Goal: Information Seeking & Learning: Learn about a topic

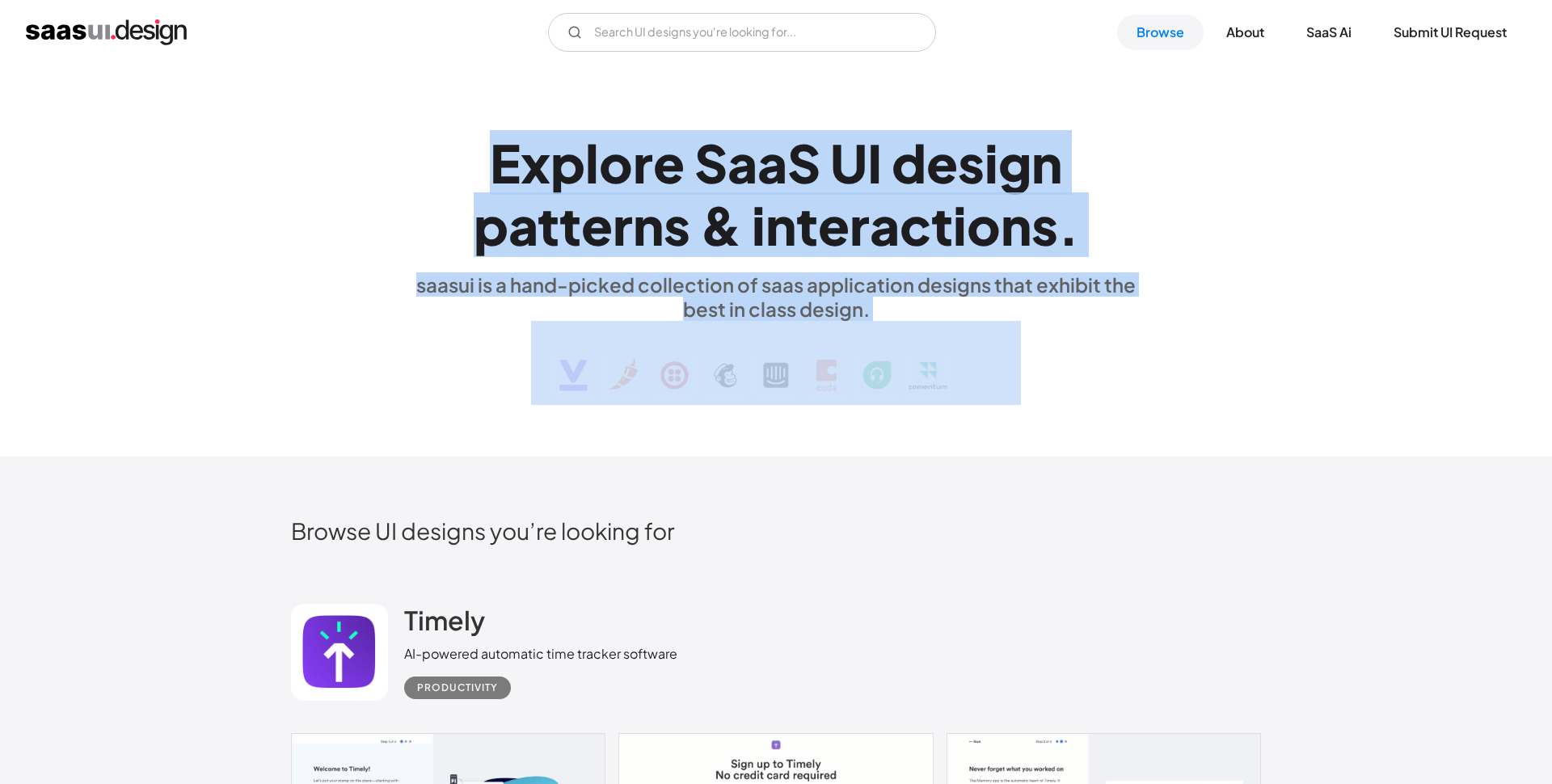
drag, startPoint x: 456, startPoint y: 171, endPoint x: 969, endPoint y: 346, distance: 542.0
click at [969, 346] on div "Explore SaaS UI design patterns & interactions. [PERSON_NAME] is a hand-picked …" at bounding box center [776, 260] width 744 height 290
click at [969, 346] on img at bounding box center [776, 362] width 490 height 84
click at [985, 320] on div "saasui is a hand-picked collection of saas application designs that exhibit the…" at bounding box center [776, 296] width 744 height 49
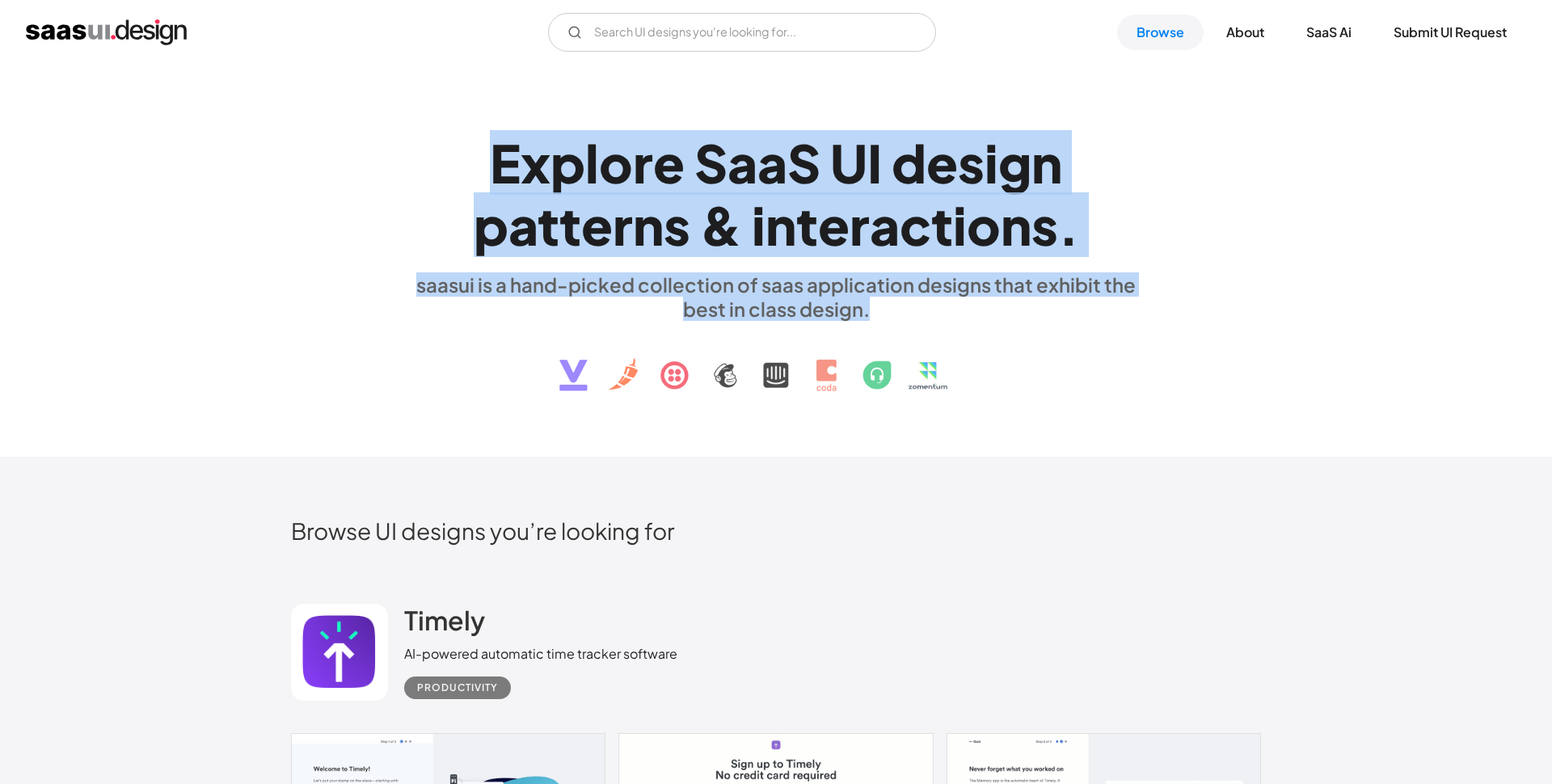
drag, startPoint x: 985, startPoint y: 320, endPoint x: 587, endPoint y: 131, distance: 440.6
click at [587, 131] on div "Explore SaaS UI design patterns & interactions. [PERSON_NAME] is a hand-picked …" at bounding box center [776, 260] width 744 height 290
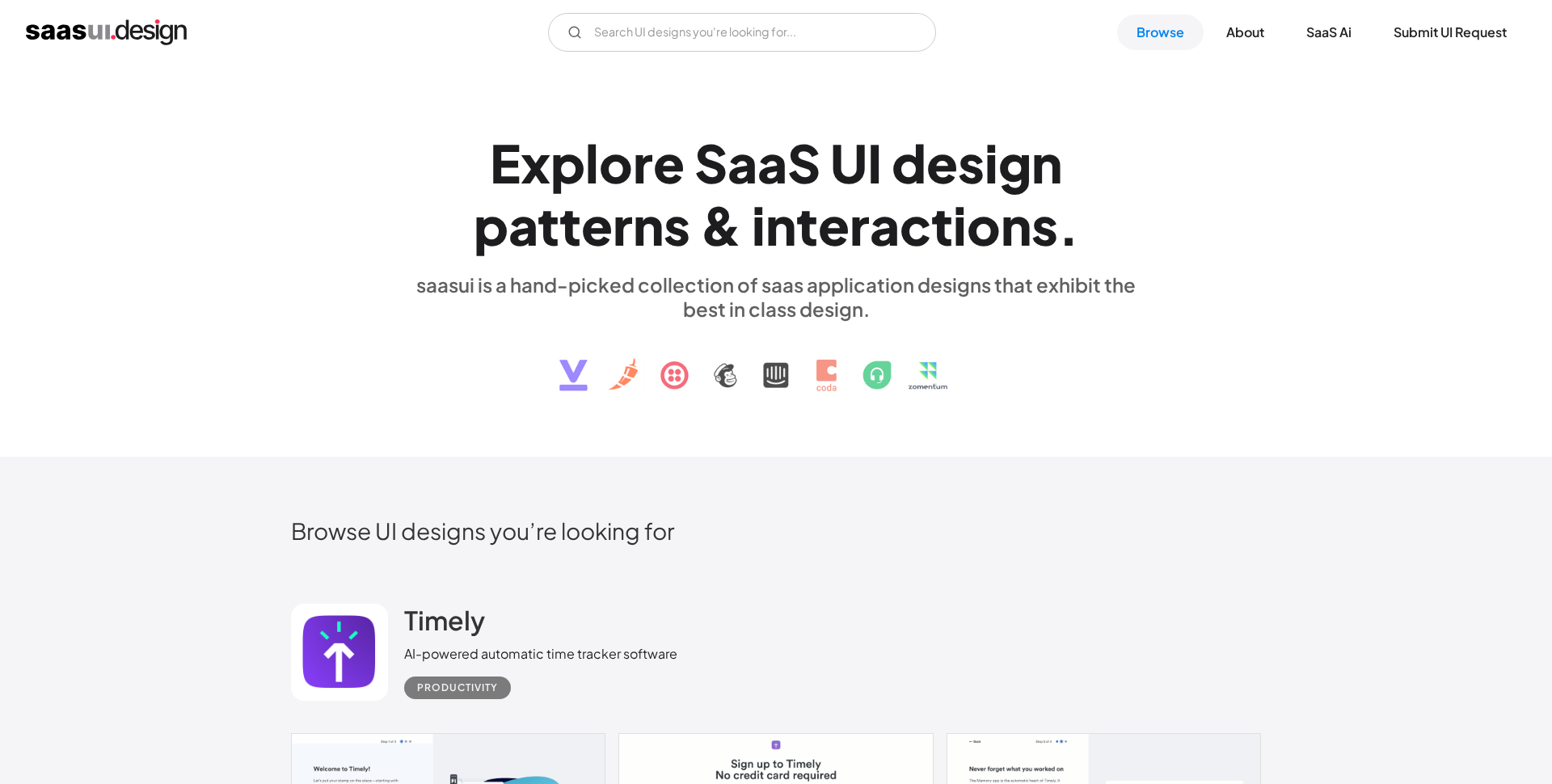
click at [587, 131] on div "Explore SaaS UI design patterns & interactions. [PERSON_NAME] is a hand-picked …" at bounding box center [776, 260] width 744 height 290
click at [1176, 34] on link "Browse" at bounding box center [1160, 33] width 86 height 36
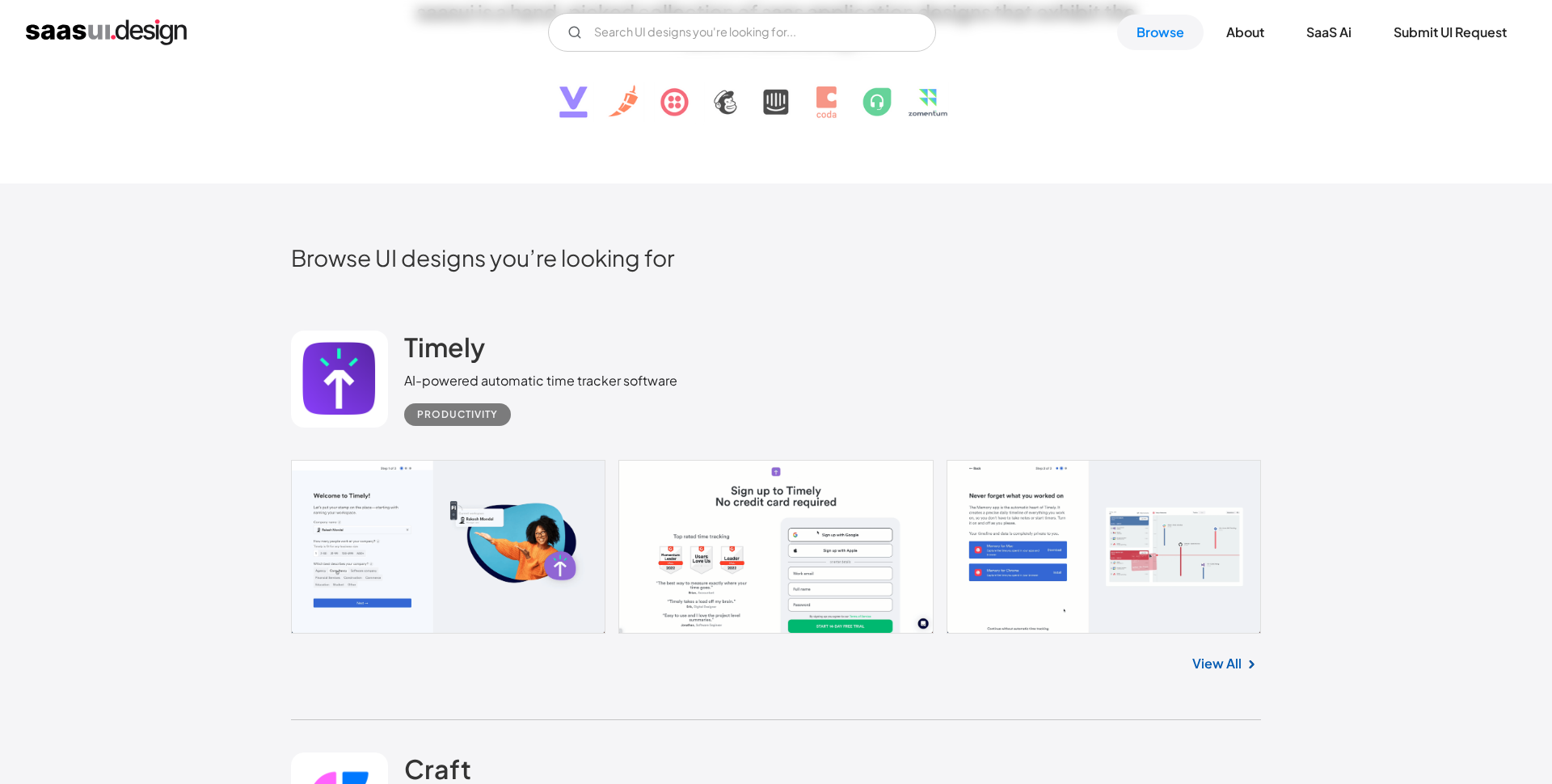
scroll to position [276, 0]
